Goal: Find specific page/section: Find specific page/section

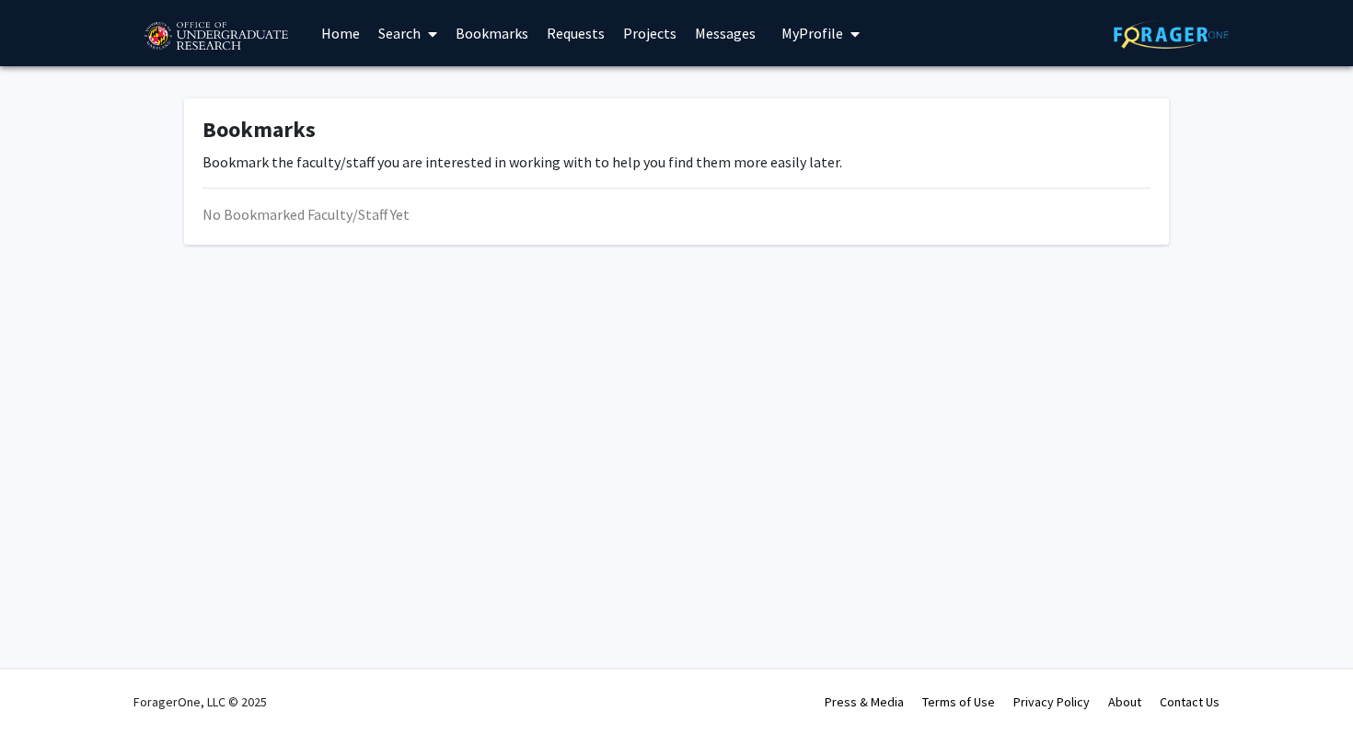
click at [514, 35] on link "Bookmarks" at bounding box center [491, 33] width 91 height 64
click at [820, 40] on span "My Profile" at bounding box center [812, 33] width 62 height 18
click at [861, 100] on span "View Profile" at bounding box center [895, 106] width 111 height 20
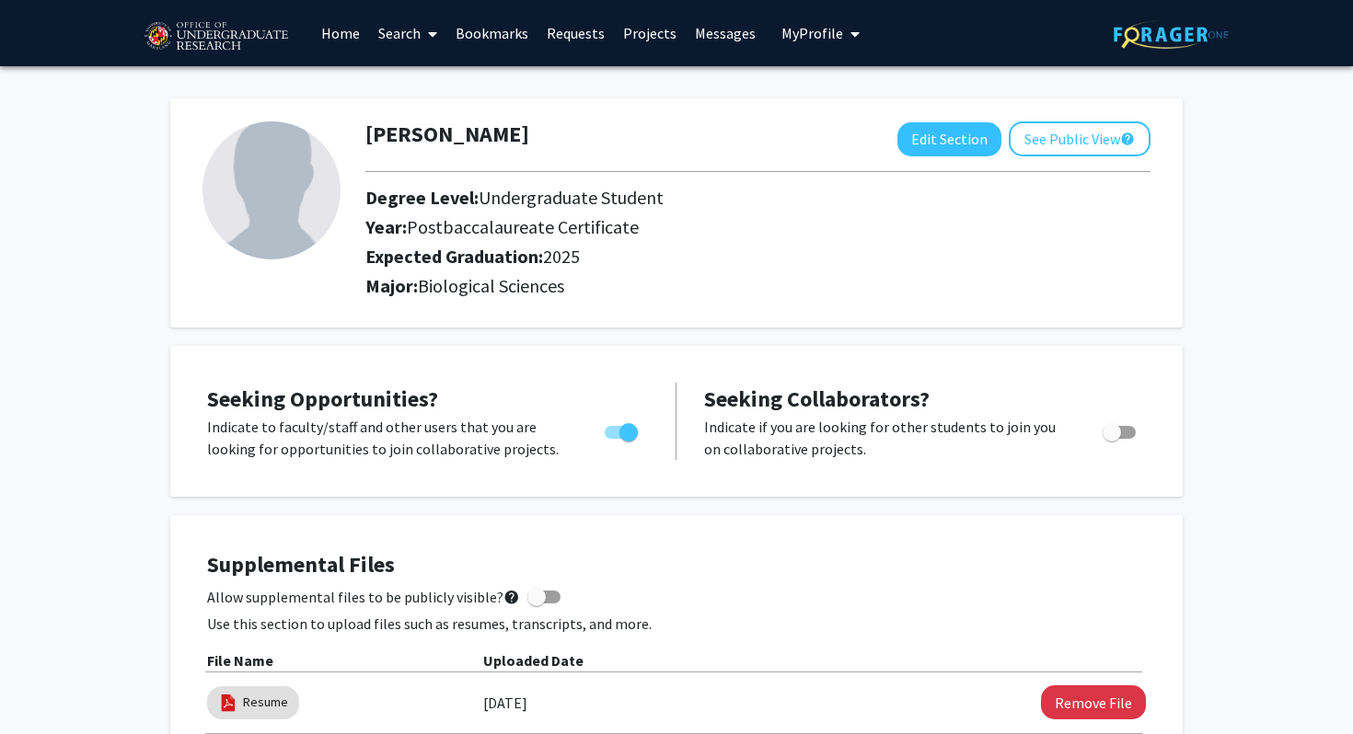
click at [491, 39] on link "Bookmarks" at bounding box center [491, 33] width 91 height 64
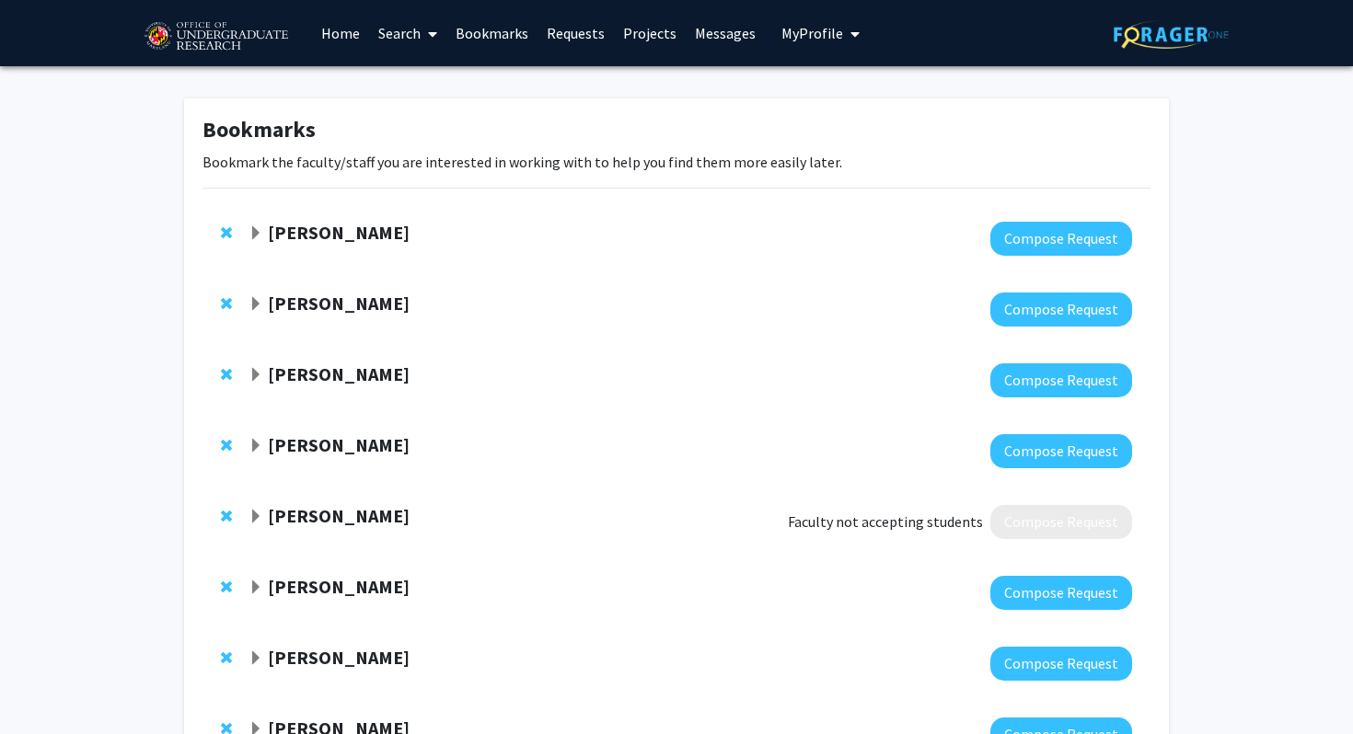
scroll to position [293, 0]
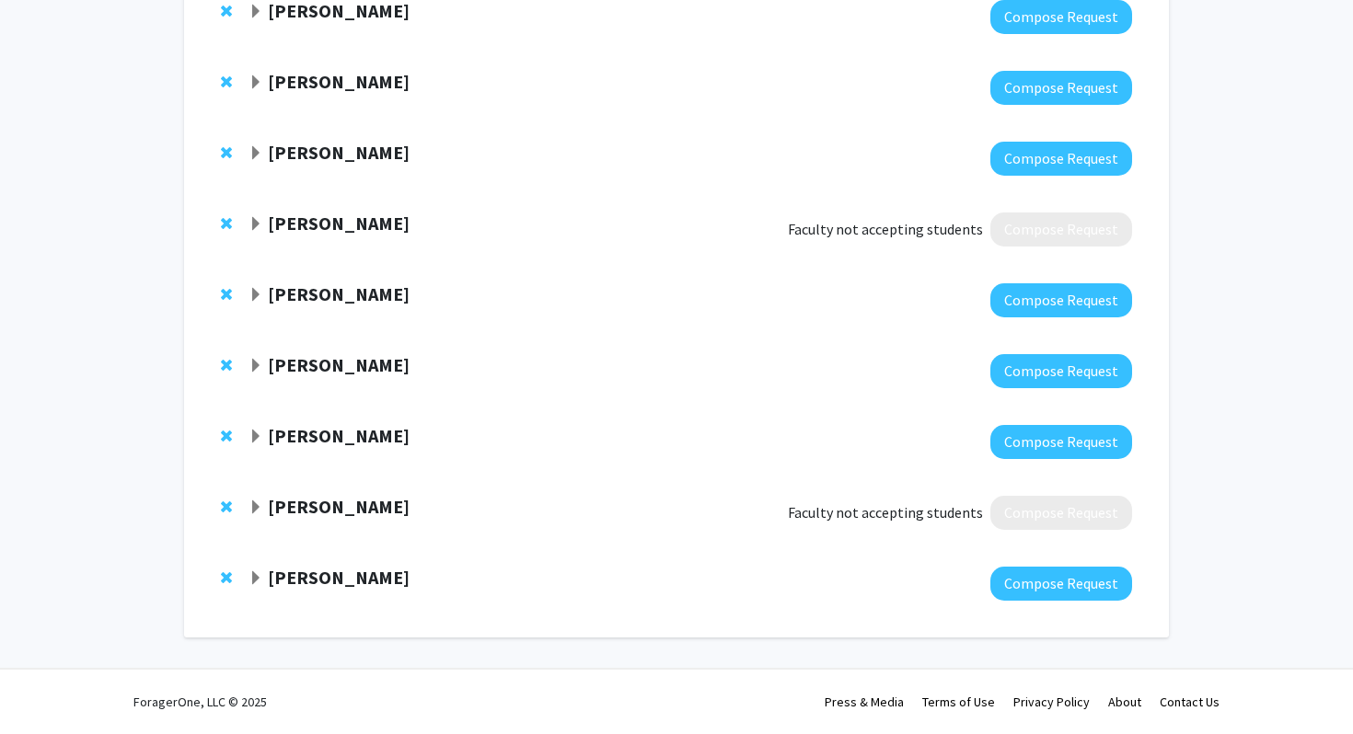
click at [247, 582] on div "[PERSON_NAME] Compose Request" at bounding box center [676, 584] width 948 height 71
click at [252, 582] on span "Expand Iqbal Hamza Bookmark" at bounding box center [255, 579] width 15 height 15
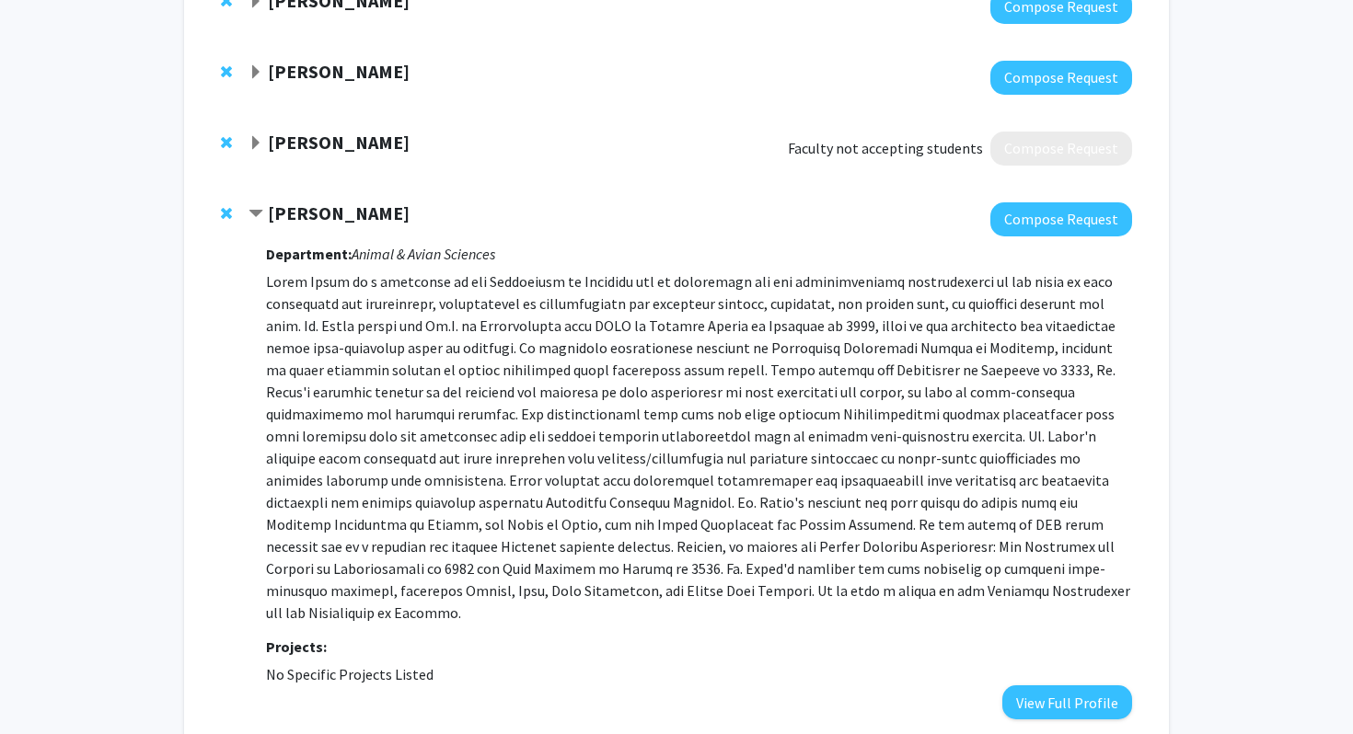
scroll to position [660, 0]
